Goal: Task Accomplishment & Management: Use online tool/utility

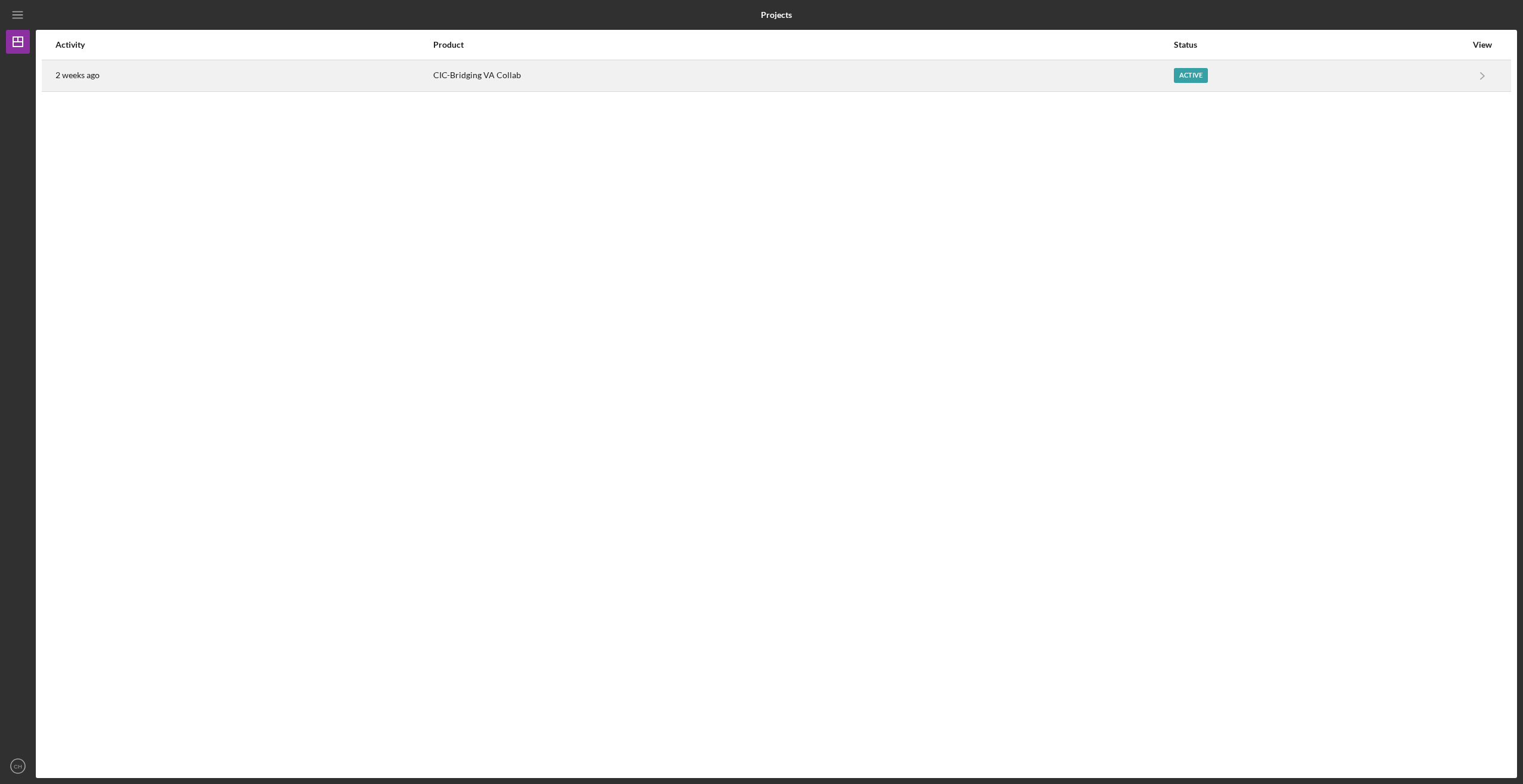
click at [208, 78] on div "2 weeks ago" at bounding box center [244, 75] width 376 height 30
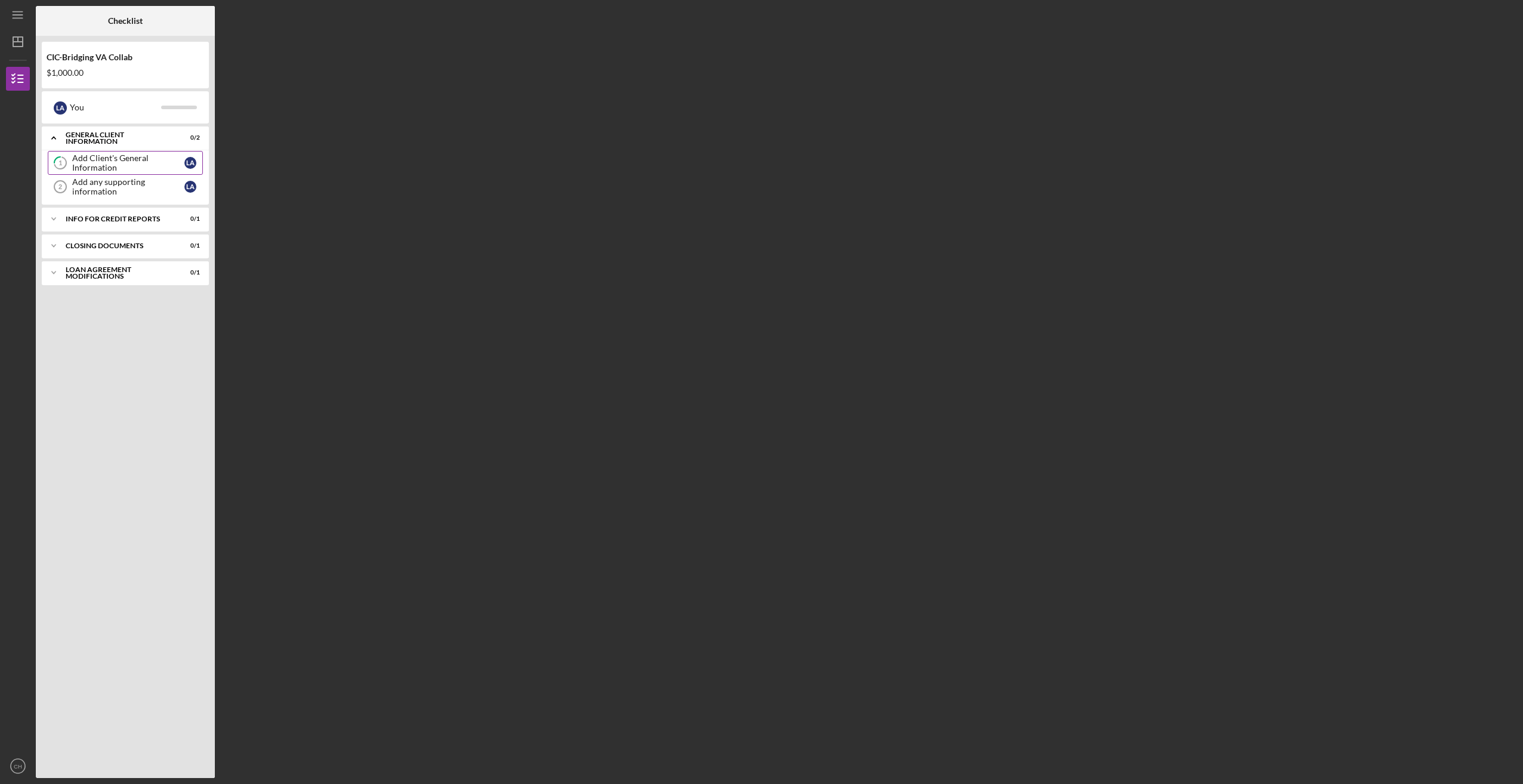
click at [122, 163] on div "Add Client's General Information" at bounding box center [128, 162] width 112 height 19
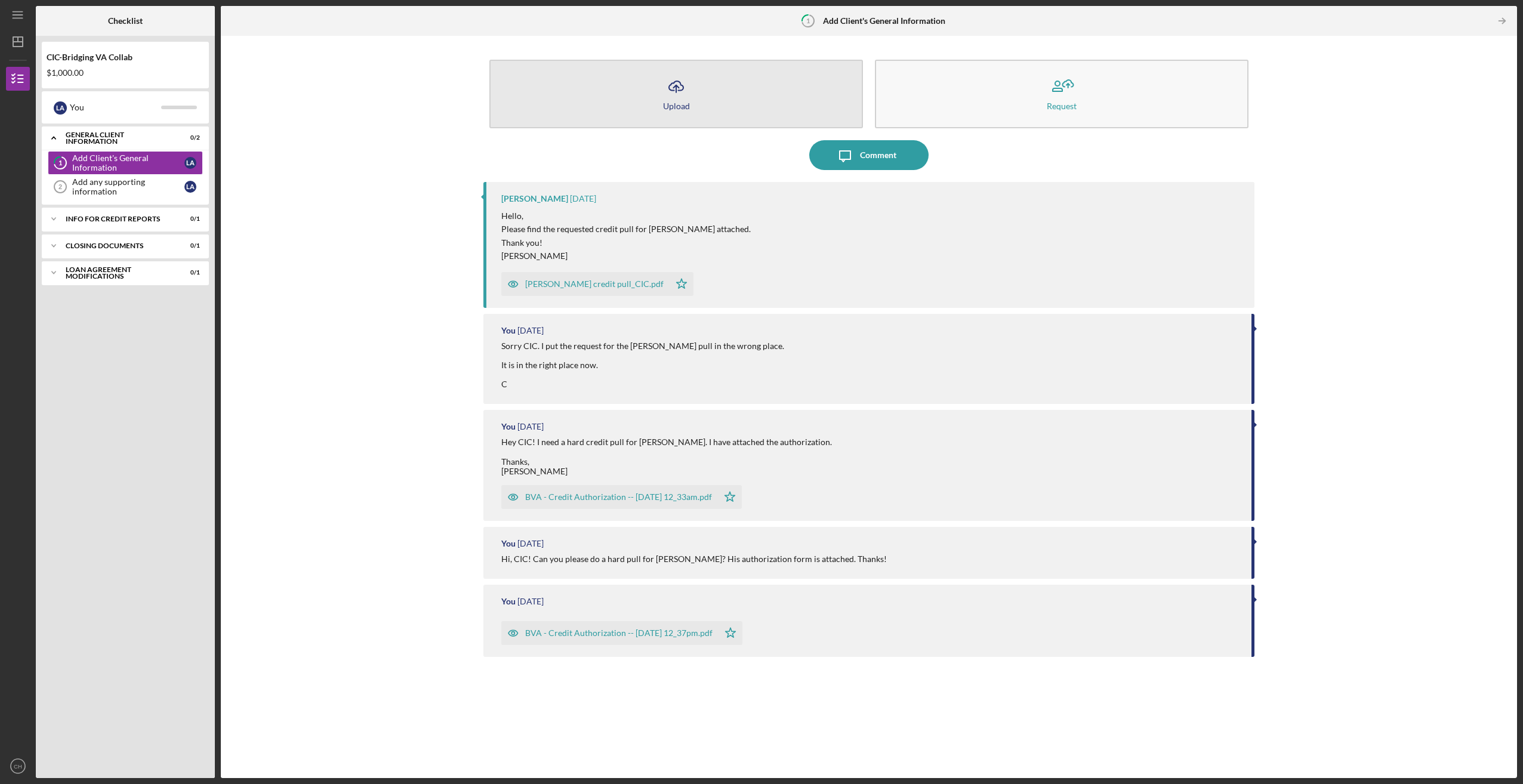
click at [673, 94] on icon "Icon/Upload" at bounding box center [676, 86] width 30 height 30
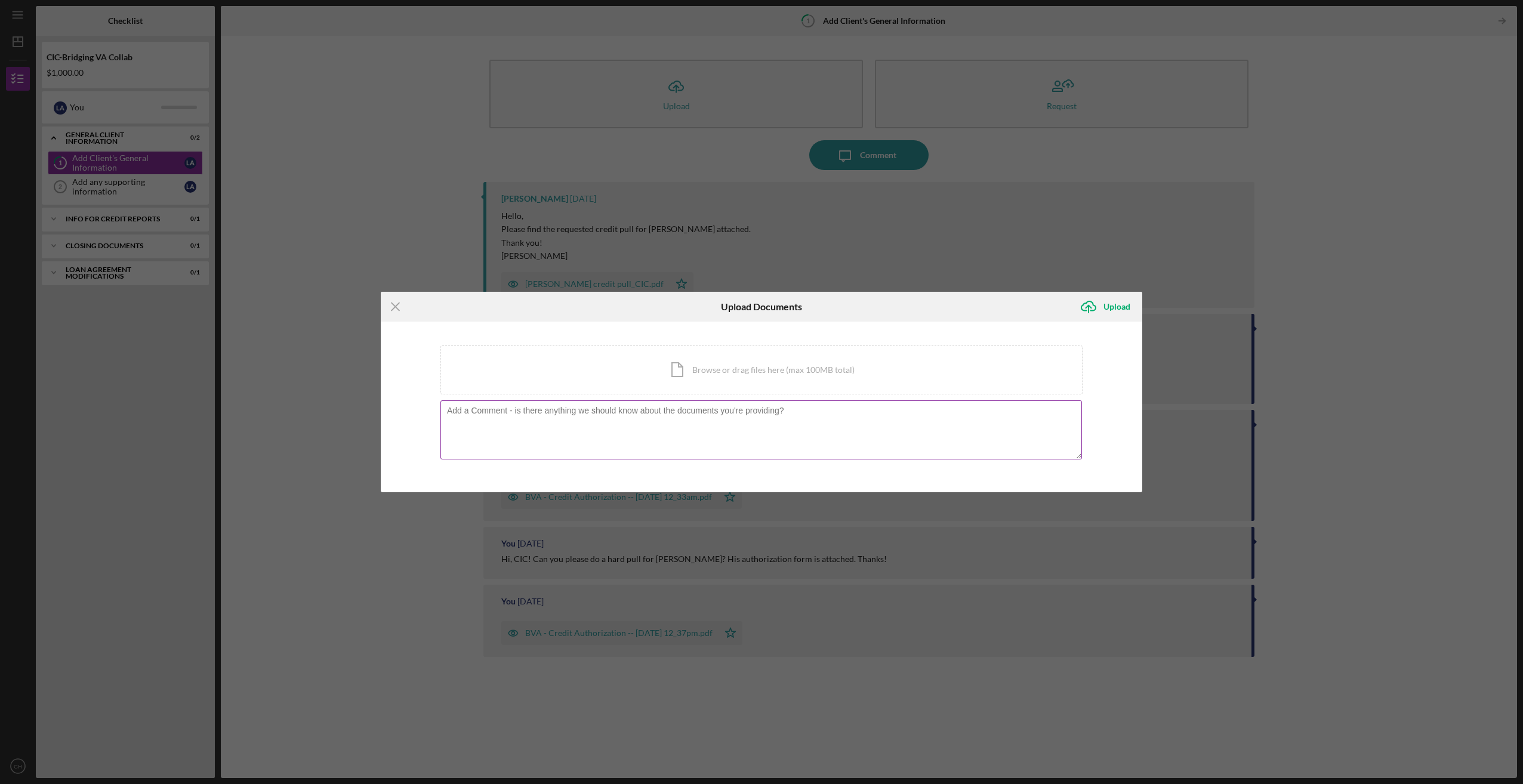
click at [570, 415] on textarea at bounding box center [761, 429] width 642 height 59
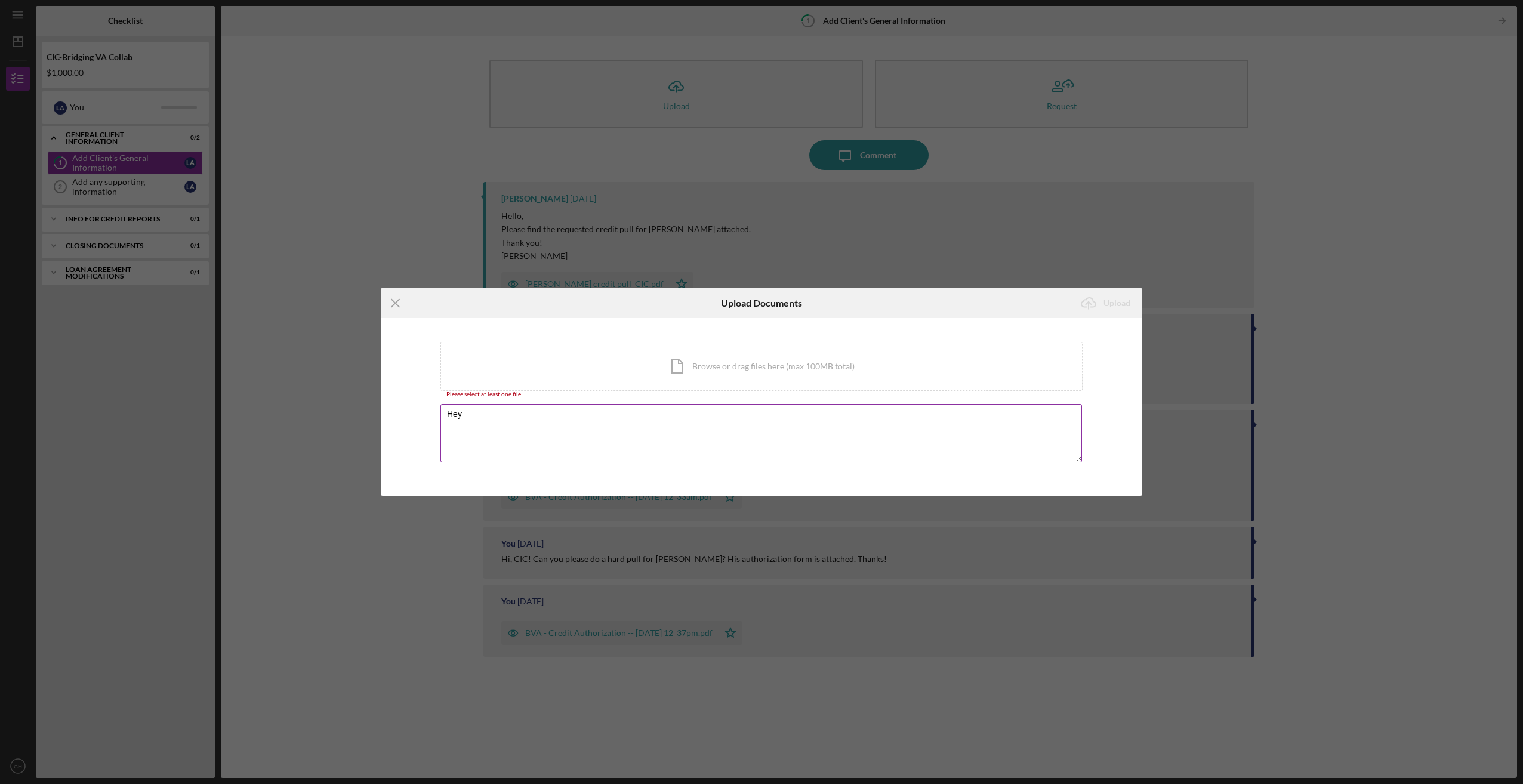
click at [509, 406] on label at bounding box center [764, 406] width 635 height 5
click at [509, 406] on textarea "Hey" at bounding box center [761, 433] width 642 height 59
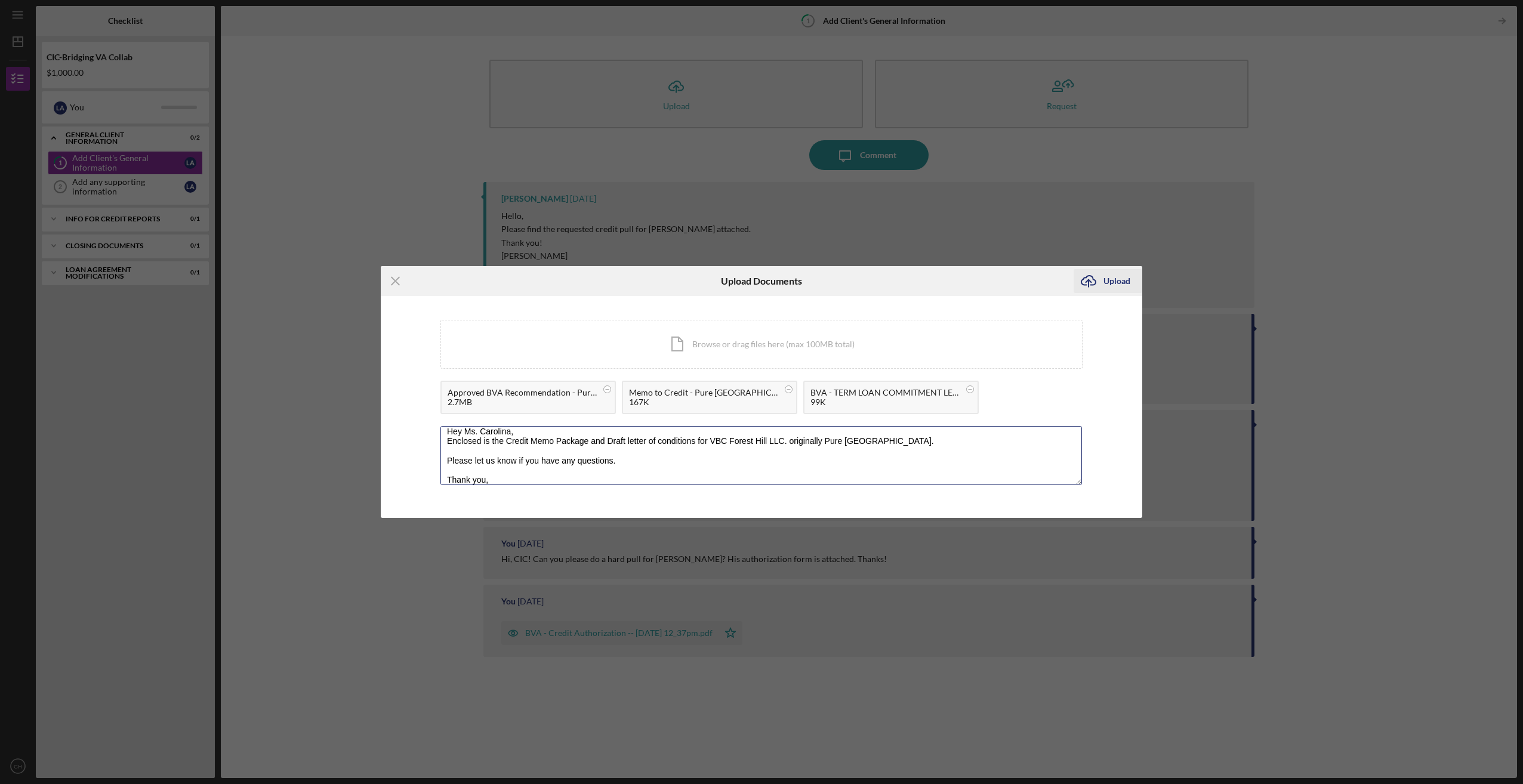
scroll to position [14, 0]
type textarea "Hey Ms. Carolina, Enclosed is the Credit Memo Package and Draft letter of condi…"
click at [1118, 292] on div "Upload" at bounding box center [1117, 281] width 27 height 23
